Goal: Task Accomplishment & Management: Manage account settings

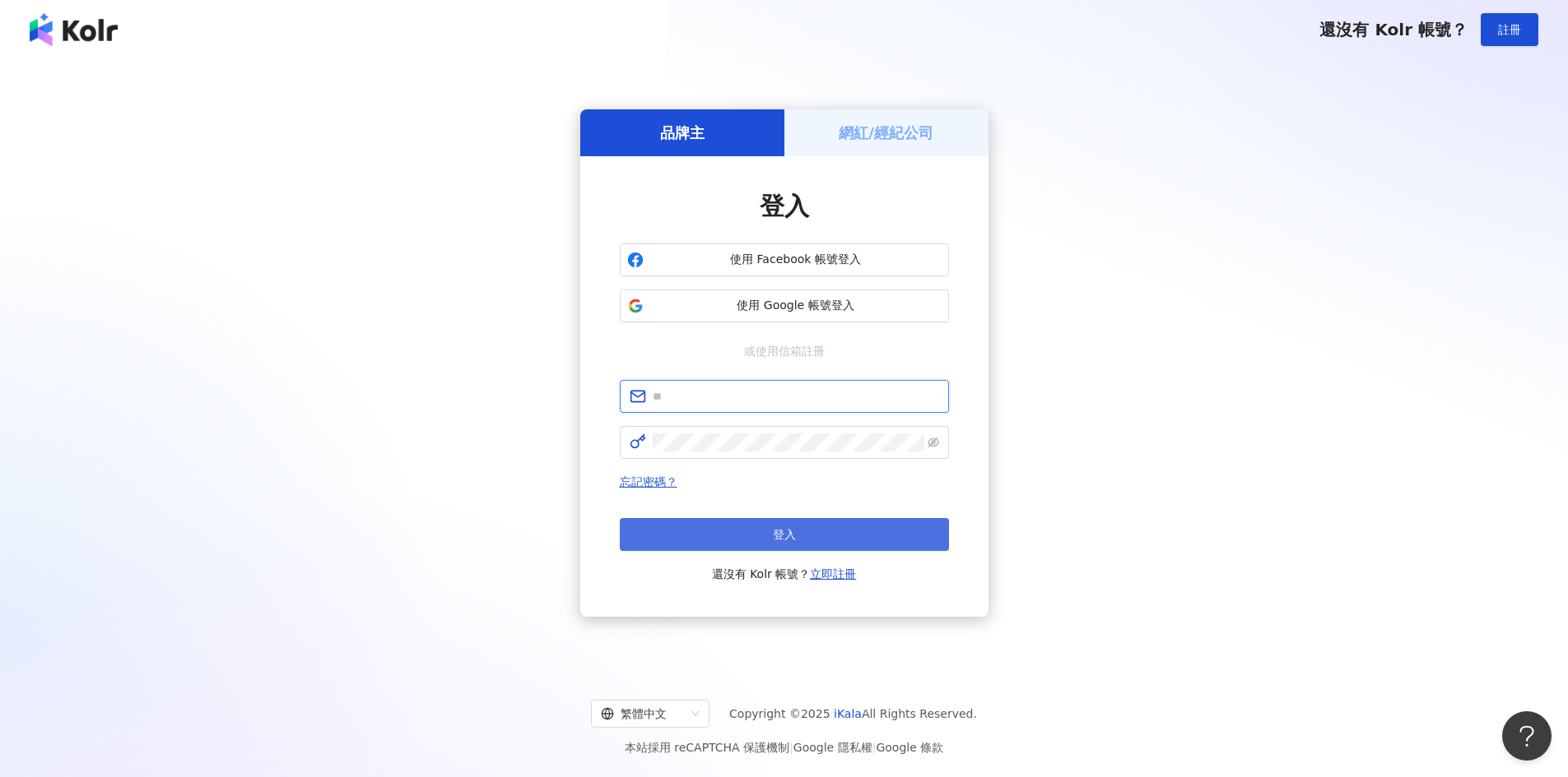
type input "**********"
click at [757, 534] on button "登入" at bounding box center [784, 535] width 330 height 33
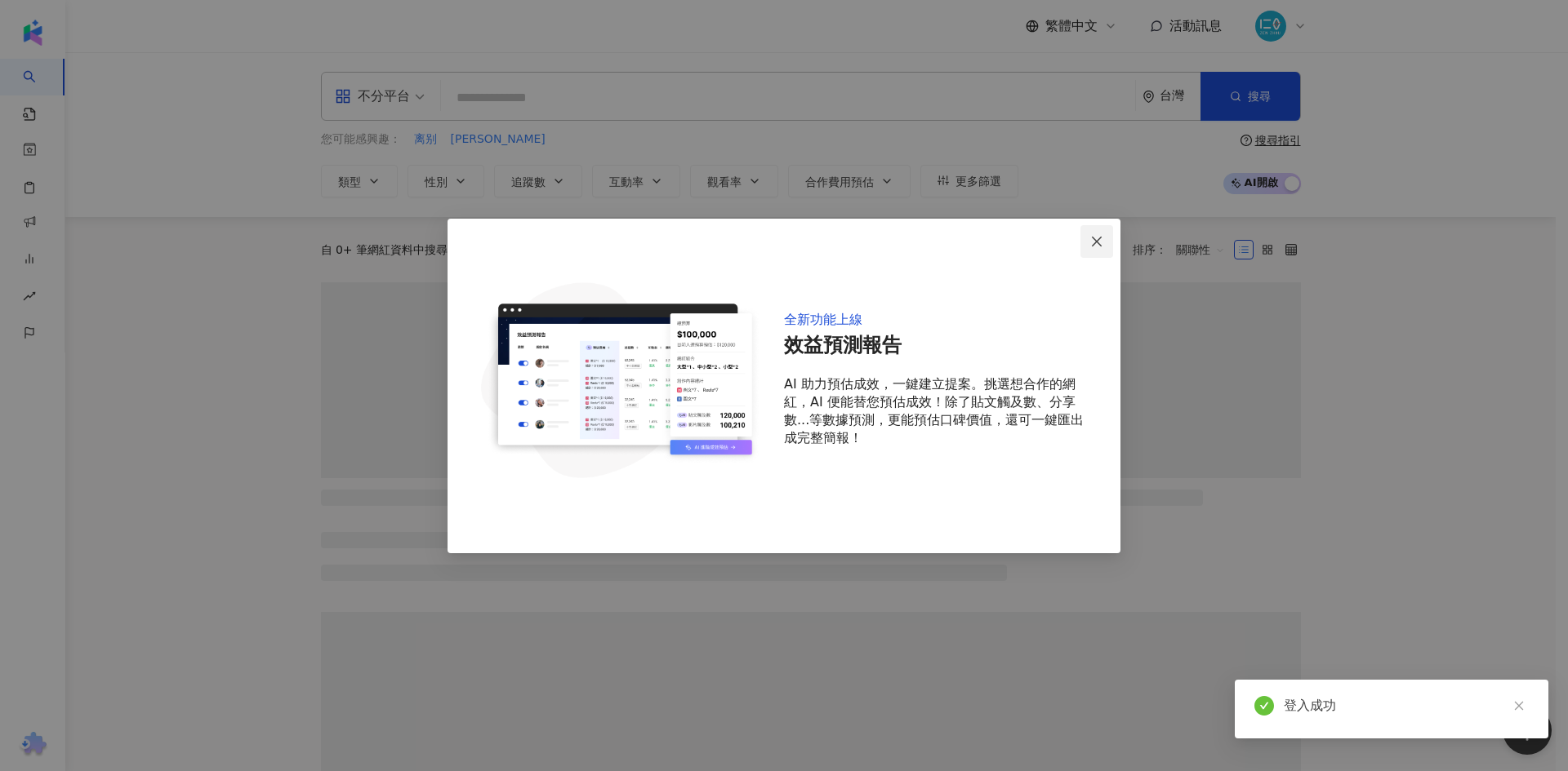
click at [1091, 234] on button "Close" at bounding box center [1097, 242] width 33 height 33
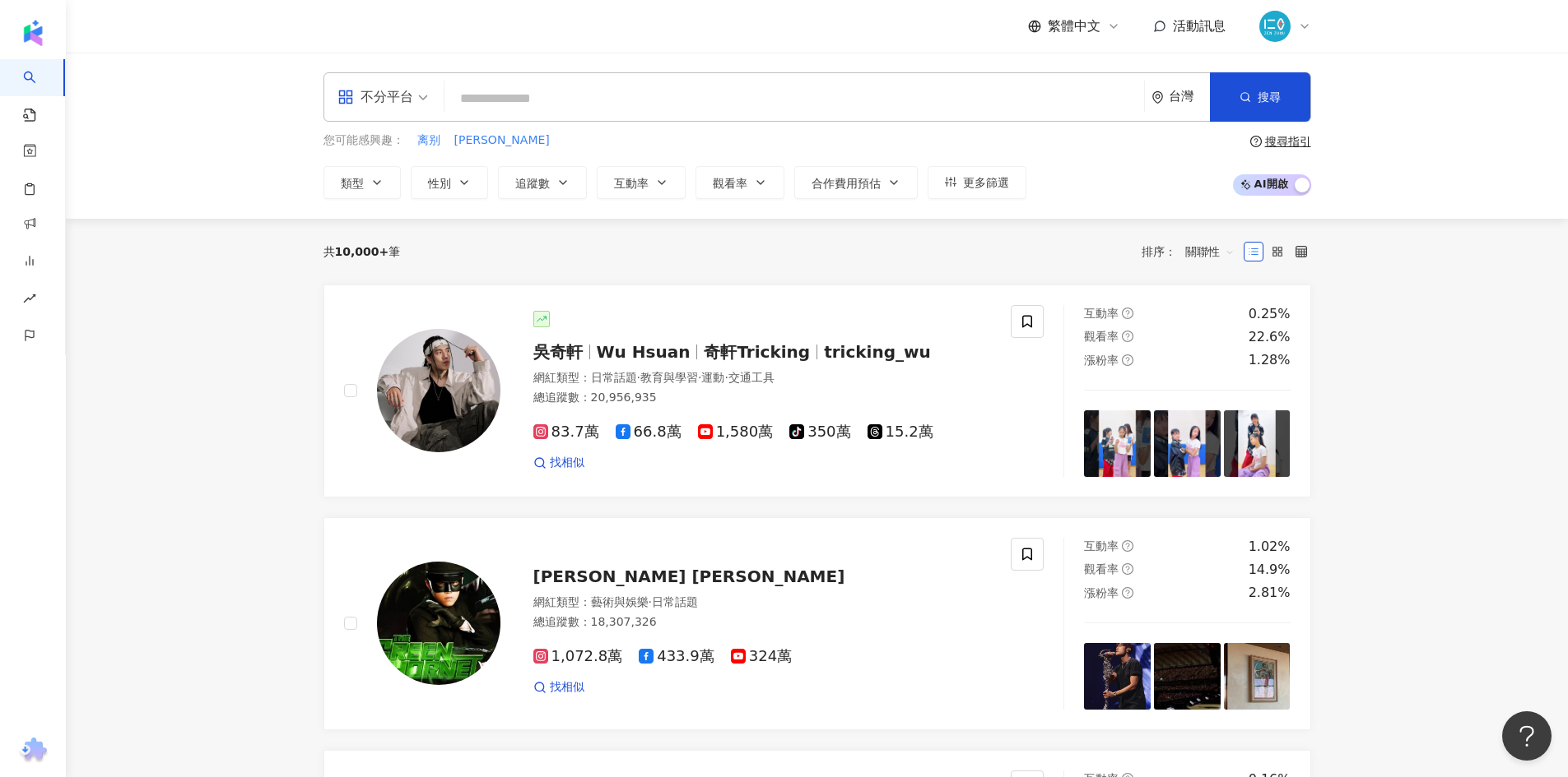
click at [1265, 15] on img at bounding box center [1275, 26] width 32 height 32
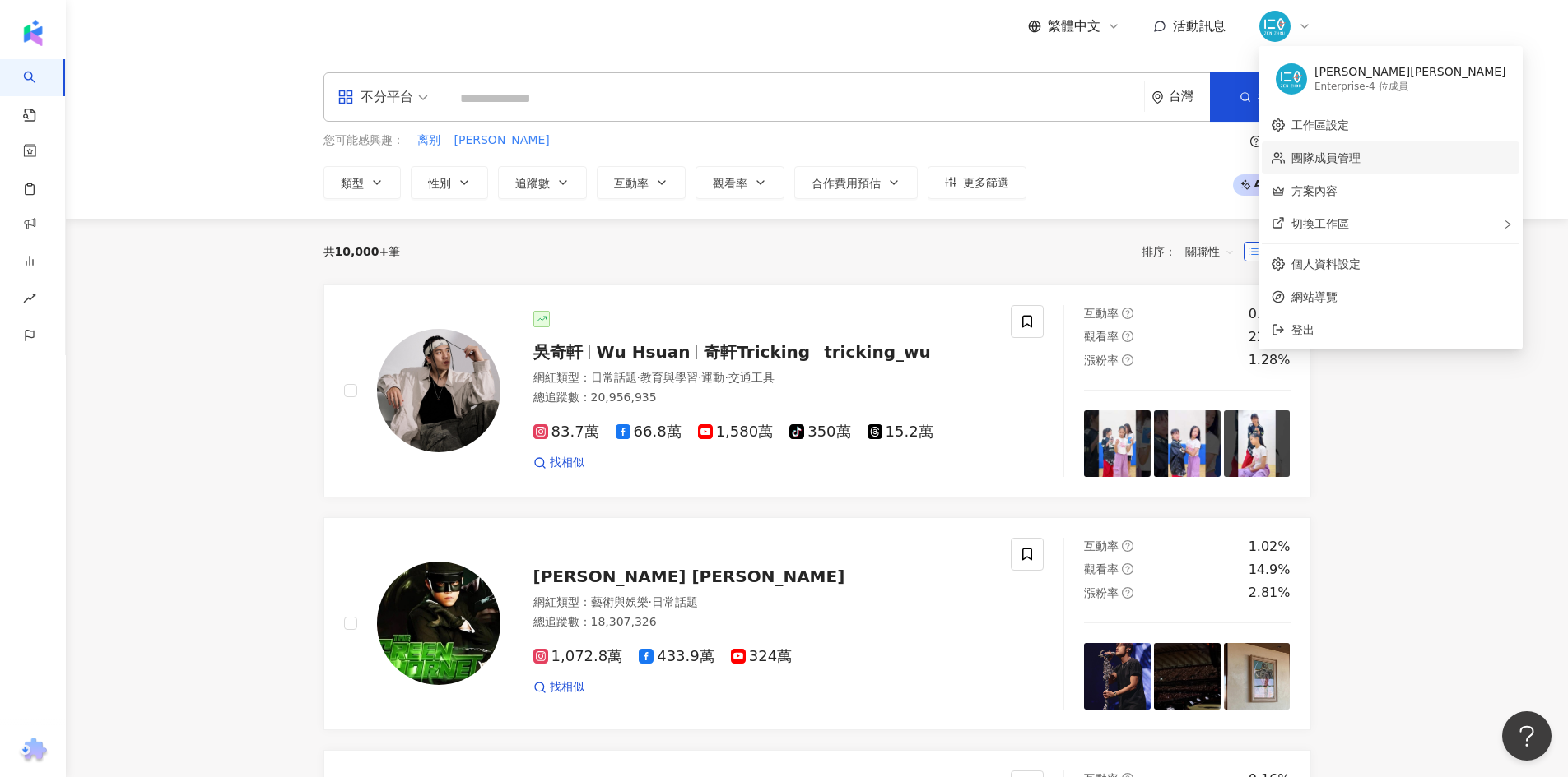
click at [1340, 165] on link "團隊成員管理" at bounding box center [1325, 158] width 69 height 13
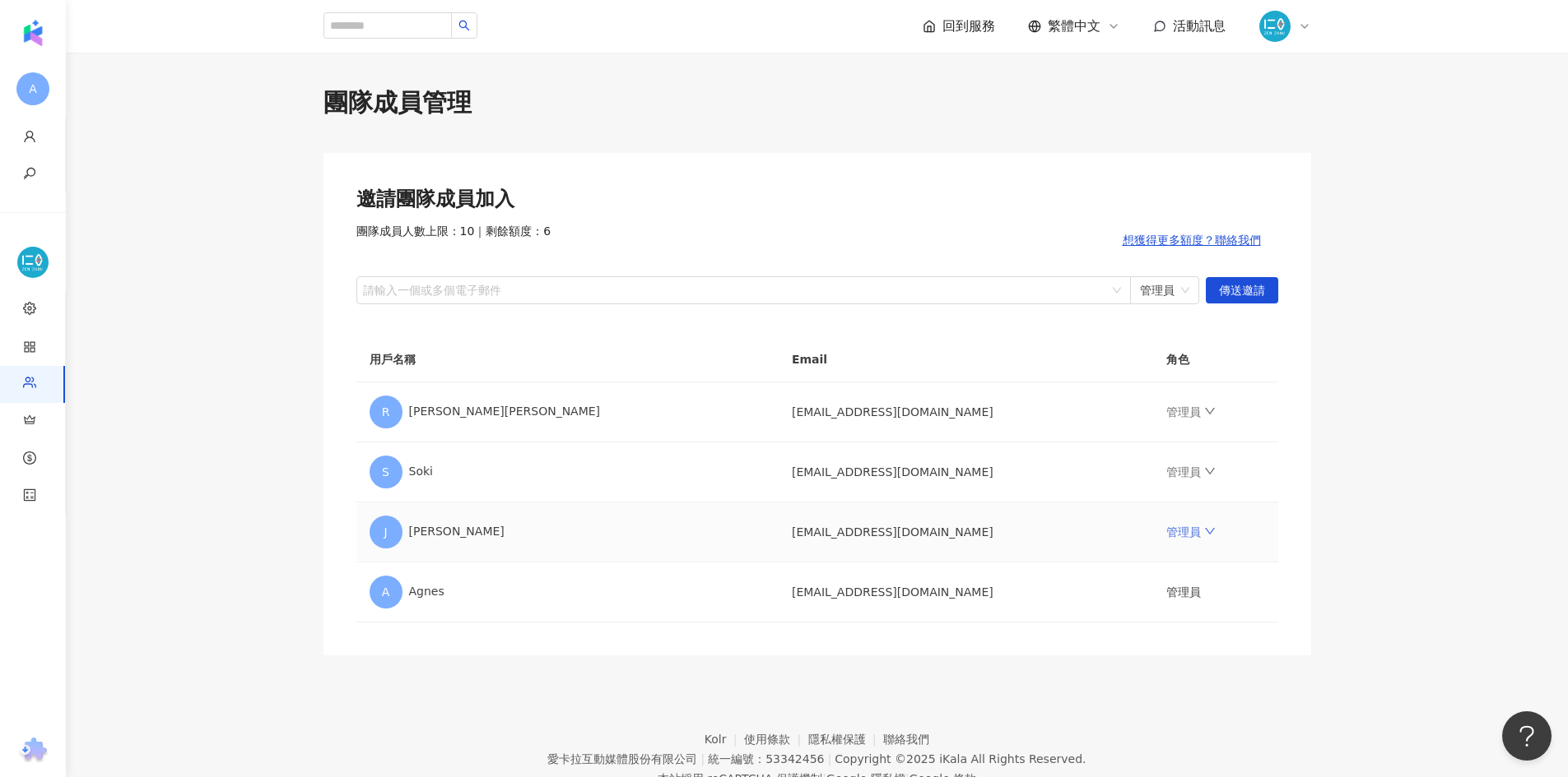
click at [1167, 533] on link "管理員" at bounding box center [1191, 532] width 49 height 13
click at [1130, 727] on div "移除成員" at bounding box center [1211, 731] width 197 height 18
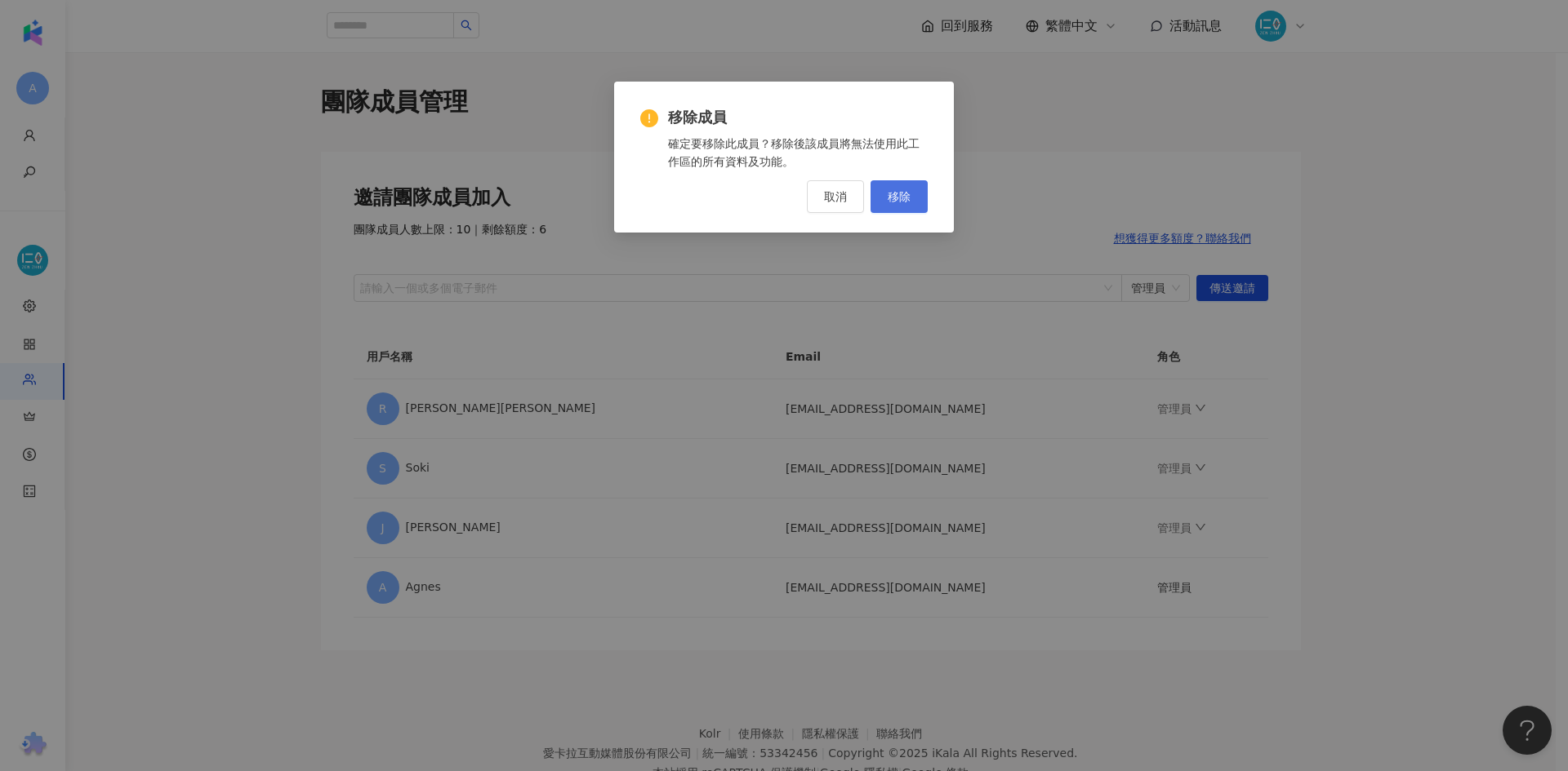
click at [919, 202] on button "移除" at bounding box center [899, 197] width 57 height 33
